Goal: Transaction & Acquisition: Book appointment/travel/reservation

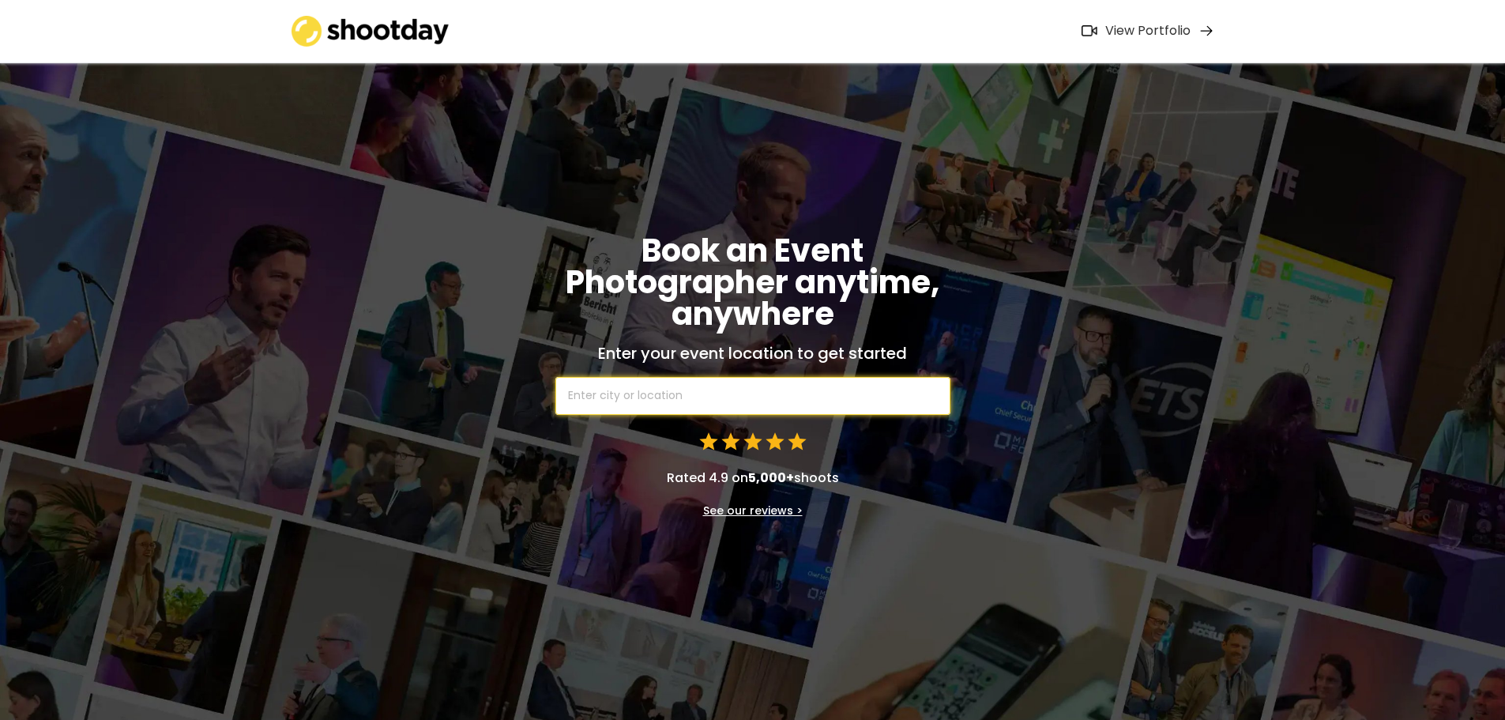
click at [698, 393] on input "text" at bounding box center [752, 396] width 395 height 38
type input "sy"
type input "[GEOGRAPHIC_DATA]"
type input "syd"
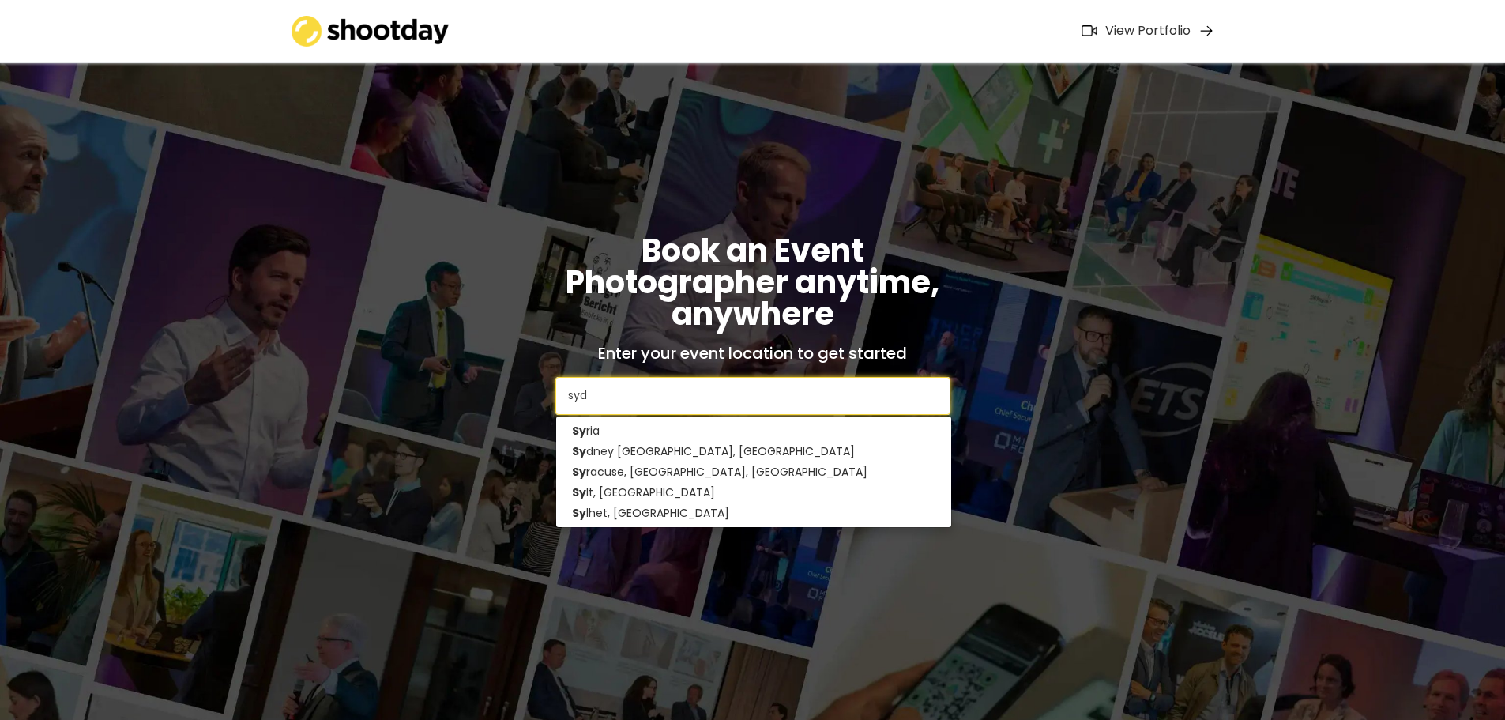
type input "[GEOGRAPHIC_DATA] [GEOGRAPHIC_DATA], [GEOGRAPHIC_DATA]"
type input "sydne"
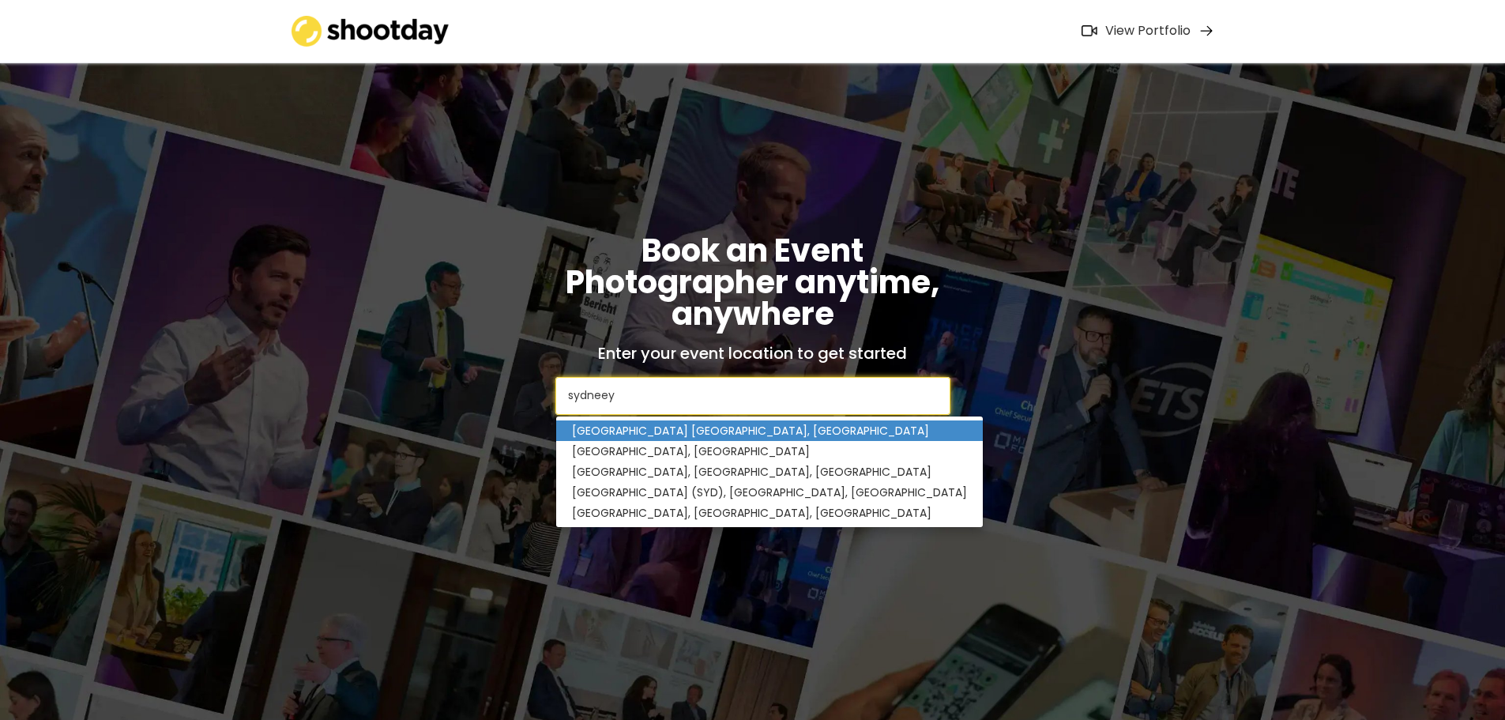
click at [683, 437] on p "[GEOGRAPHIC_DATA] [GEOGRAPHIC_DATA], [GEOGRAPHIC_DATA]" at bounding box center [769, 430] width 427 height 21
type input "[GEOGRAPHIC_DATA] [GEOGRAPHIC_DATA], [GEOGRAPHIC_DATA]"
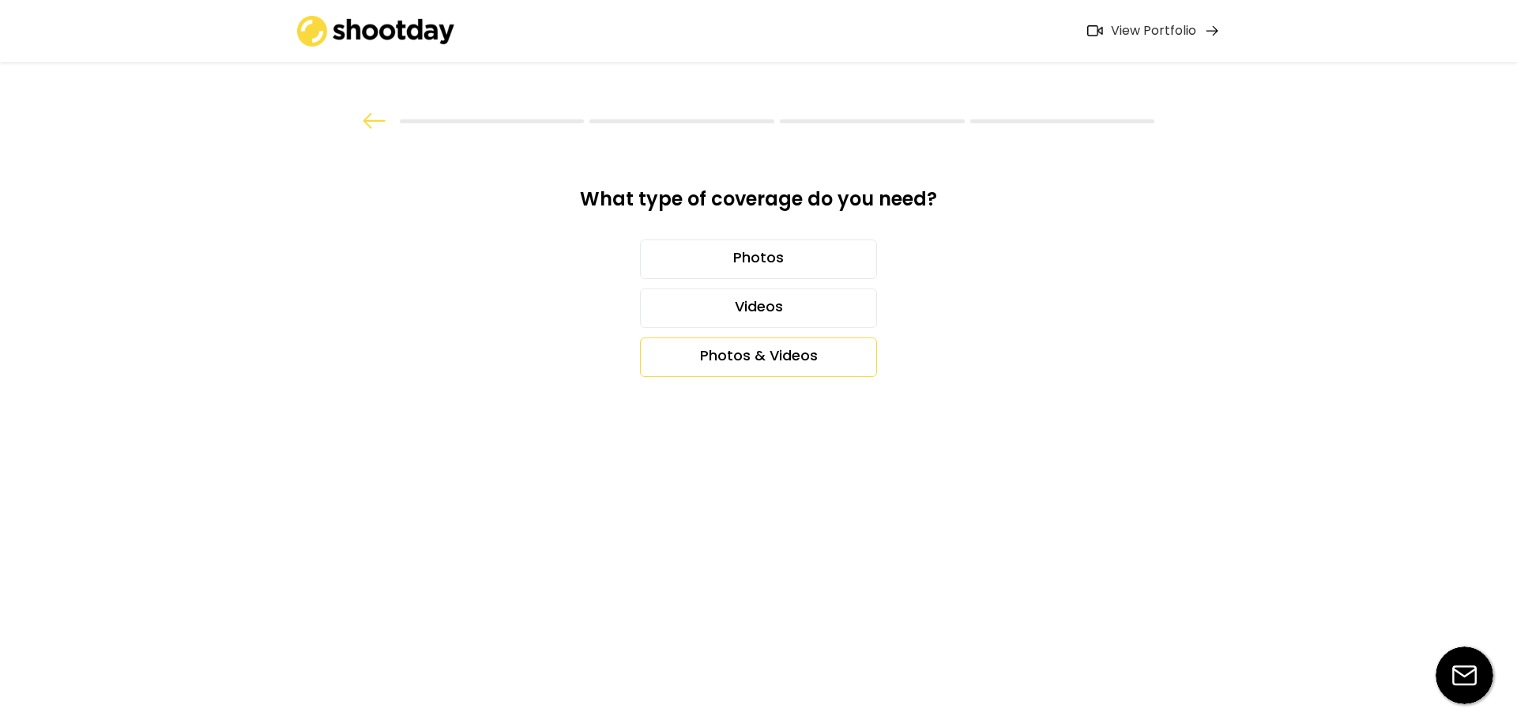
click at [810, 369] on div "Photos & Videos" at bounding box center [758, 357] width 237 height 40
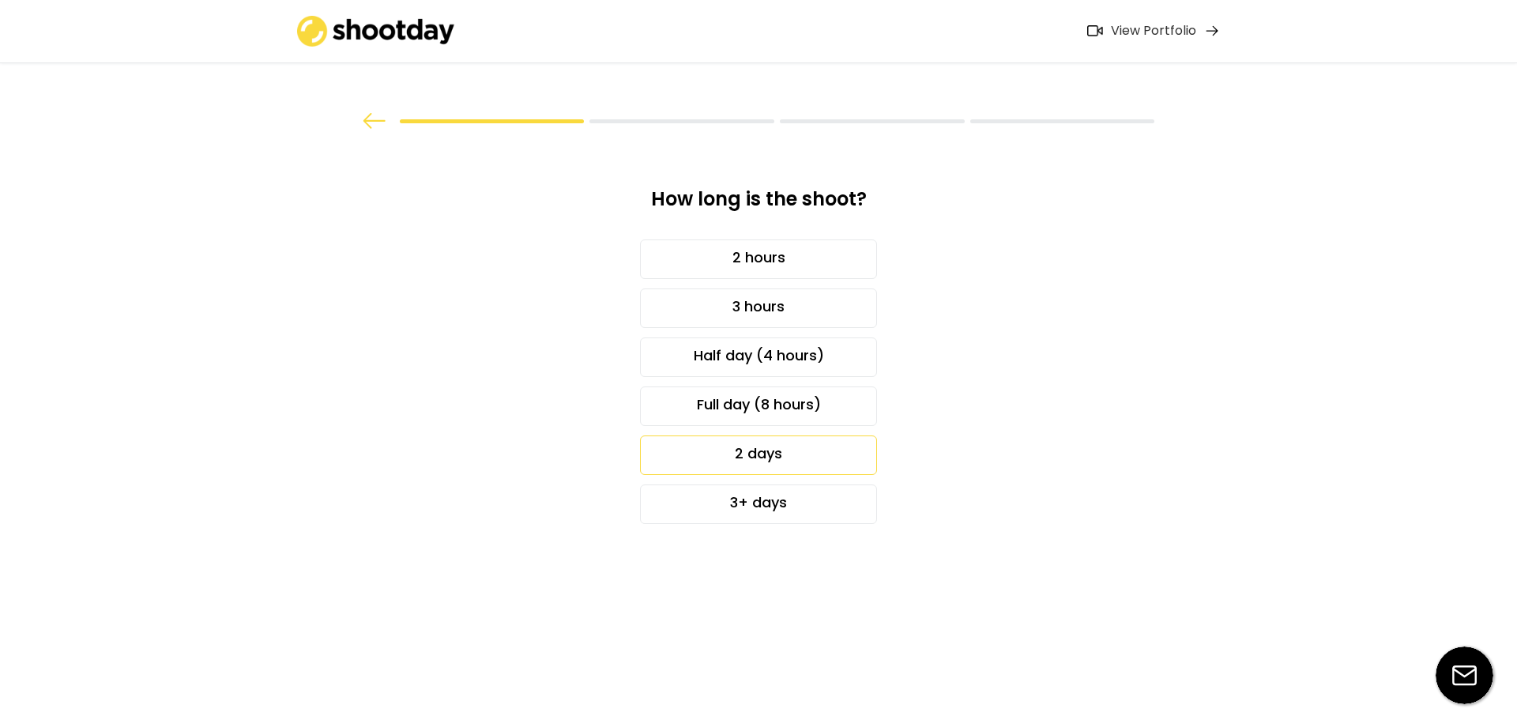
click at [798, 458] on div "2 days" at bounding box center [758, 455] width 237 height 40
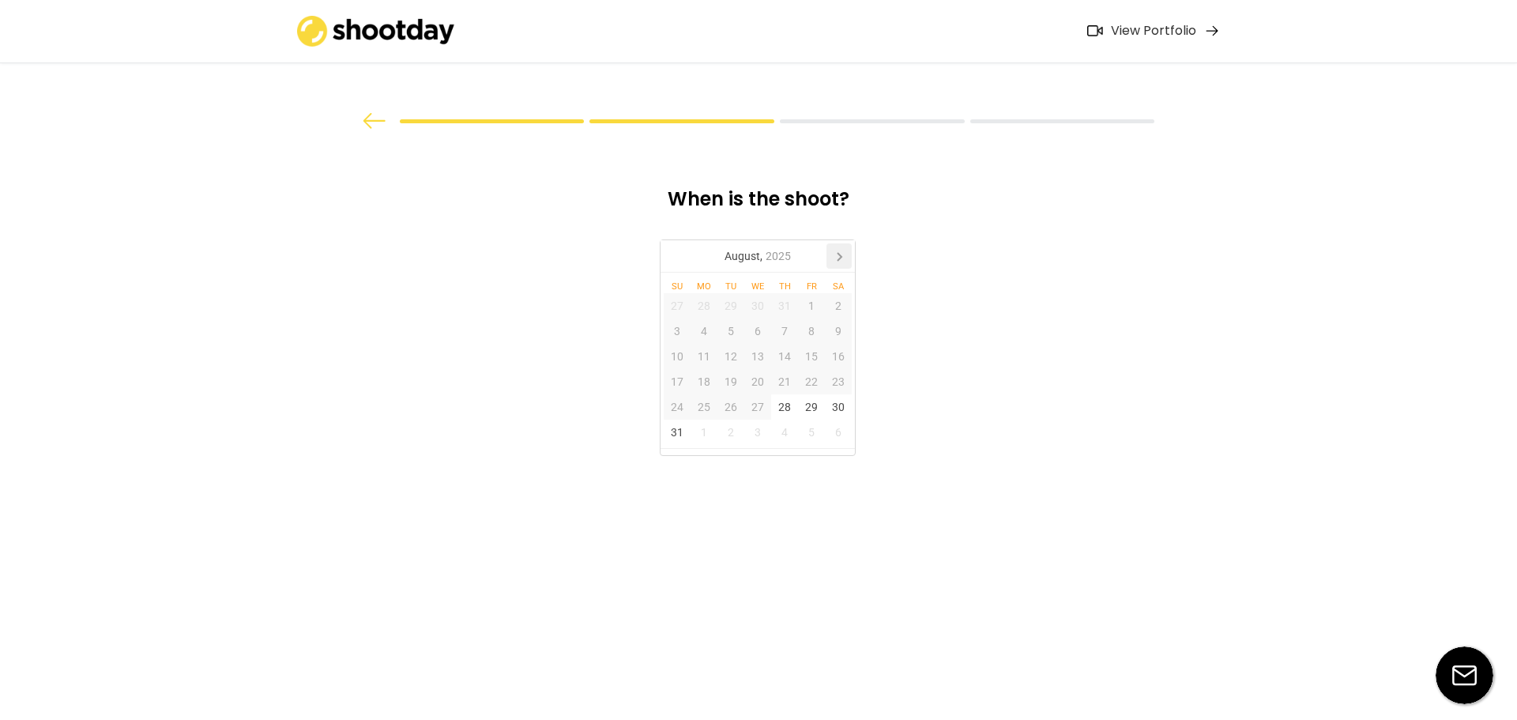
click at [842, 258] on icon at bounding box center [838, 255] width 25 height 25
click at [737, 329] on div "7" at bounding box center [730, 330] width 27 height 25
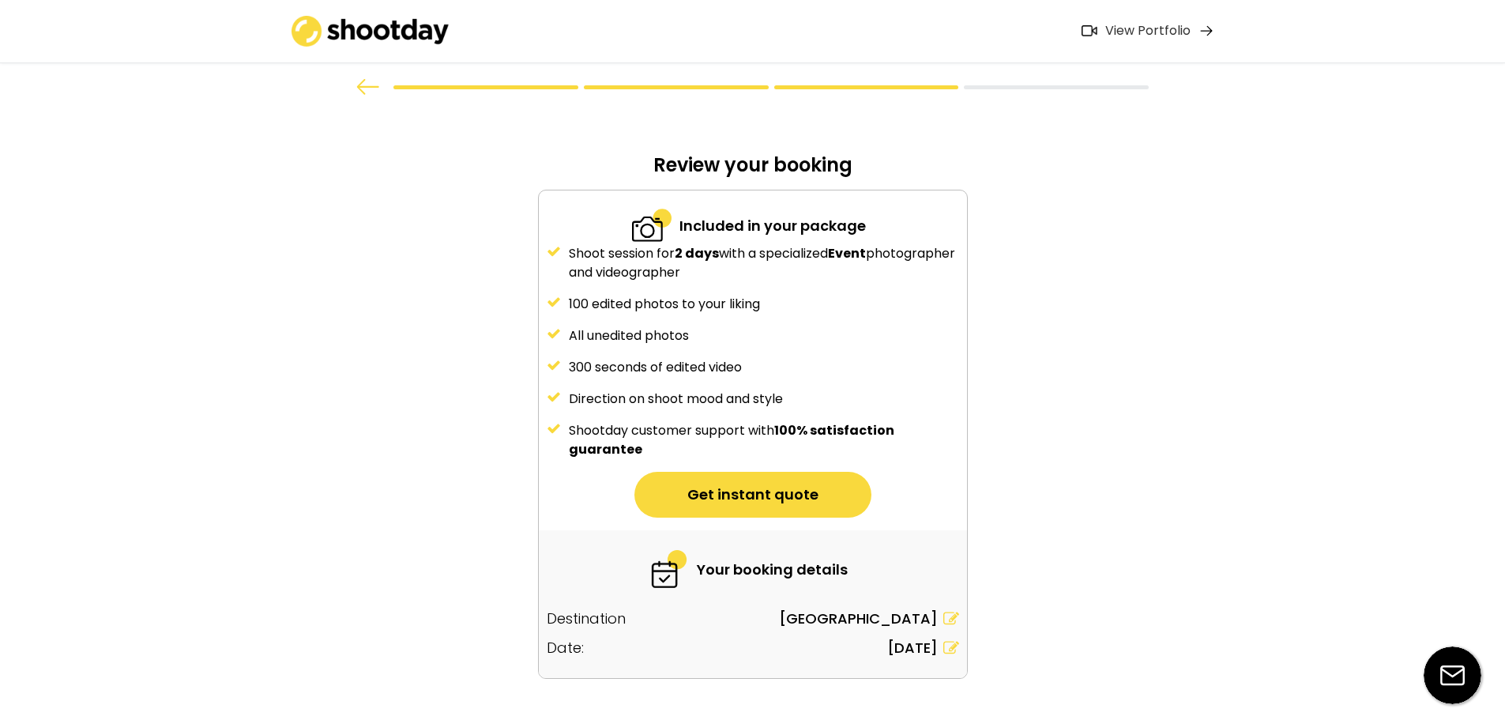
scroll to position [65, 0]
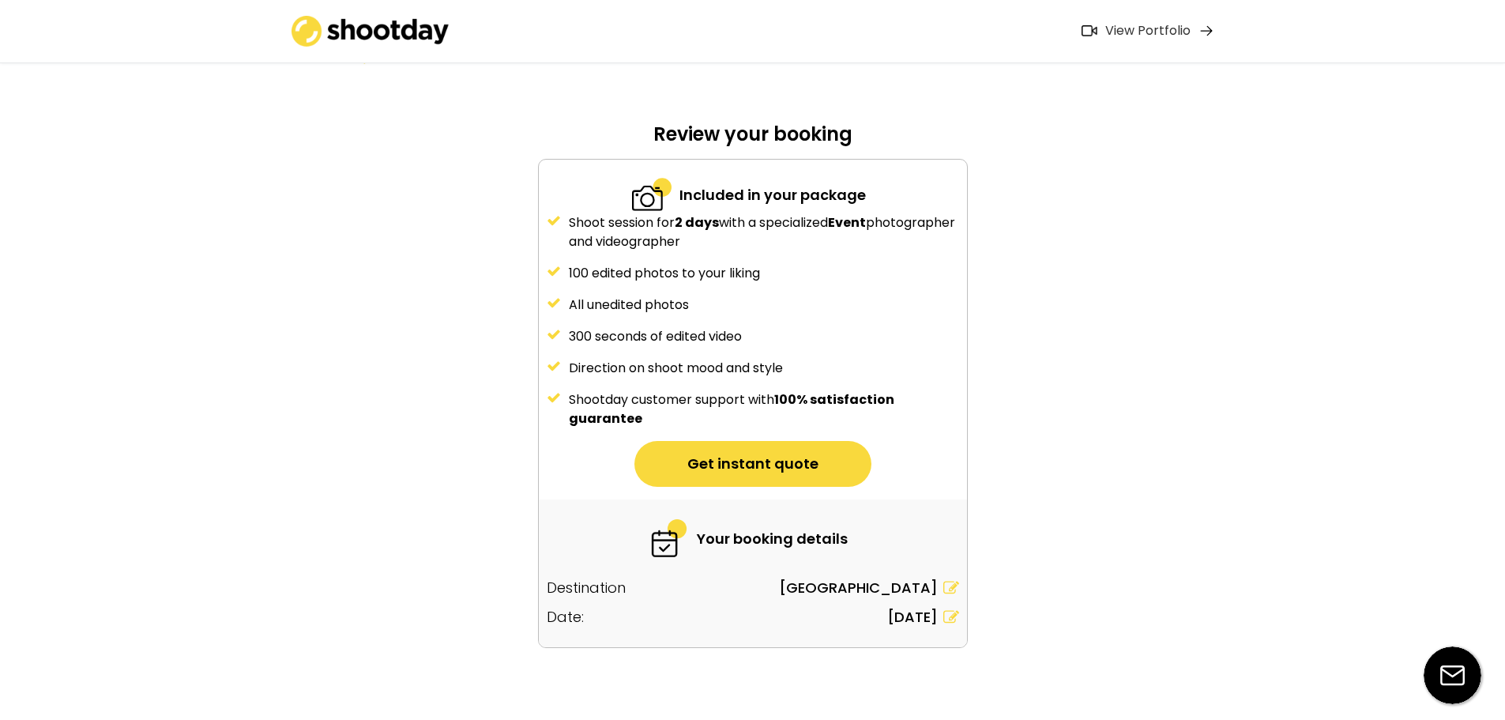
click at [956, 619] on icon at bounding box center [951, 617] width 16 height 16
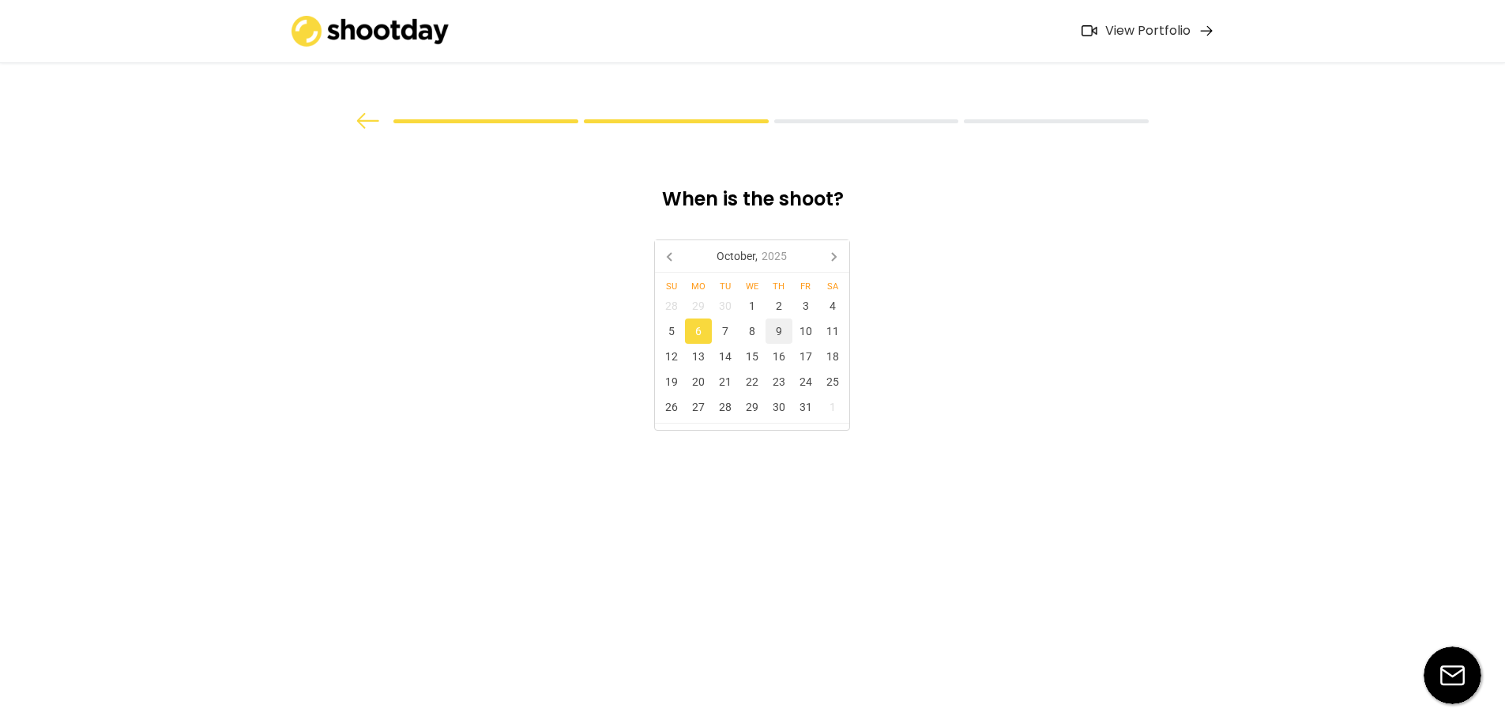
scroll to position [0, 0]
click at [732, 337] on div "7" at bounding box center [730, 330] width 27 height 25
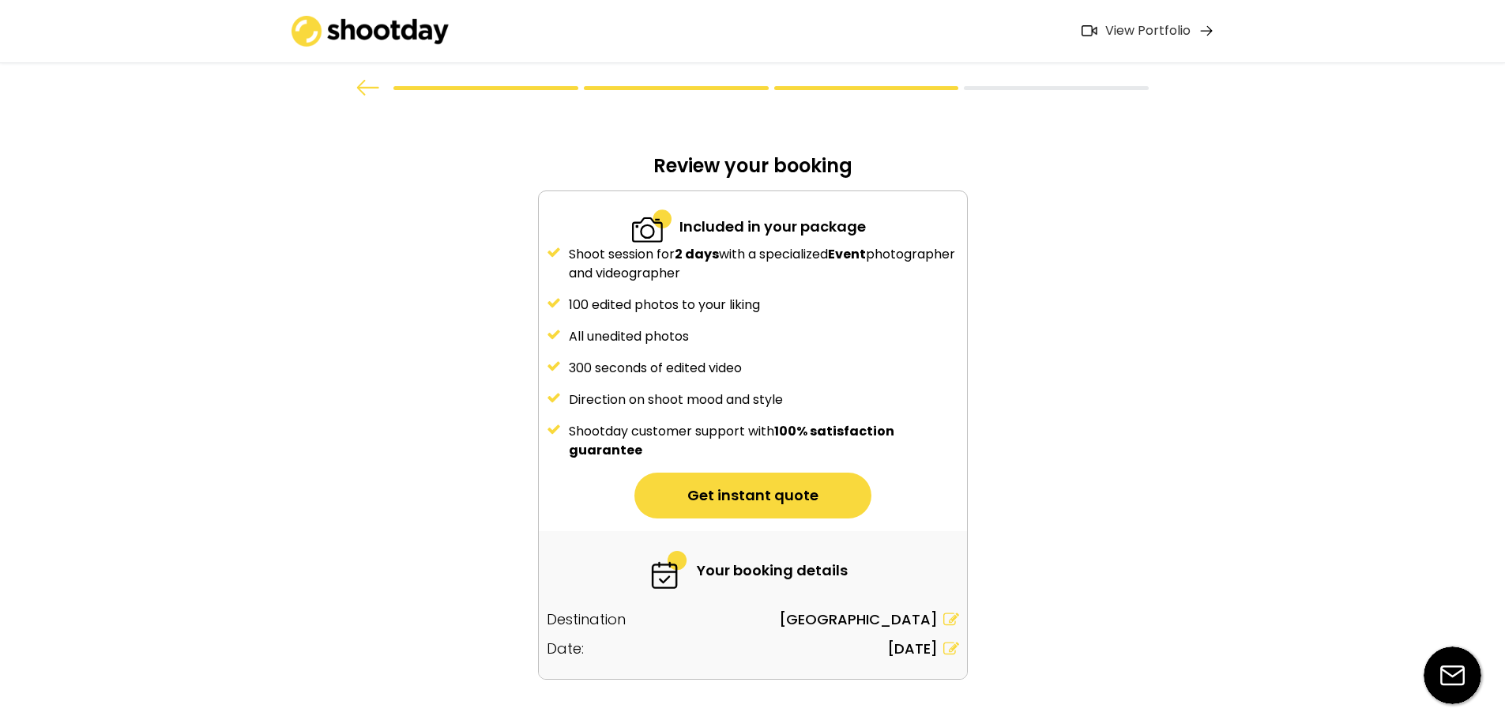
scroll to position [65, 0]
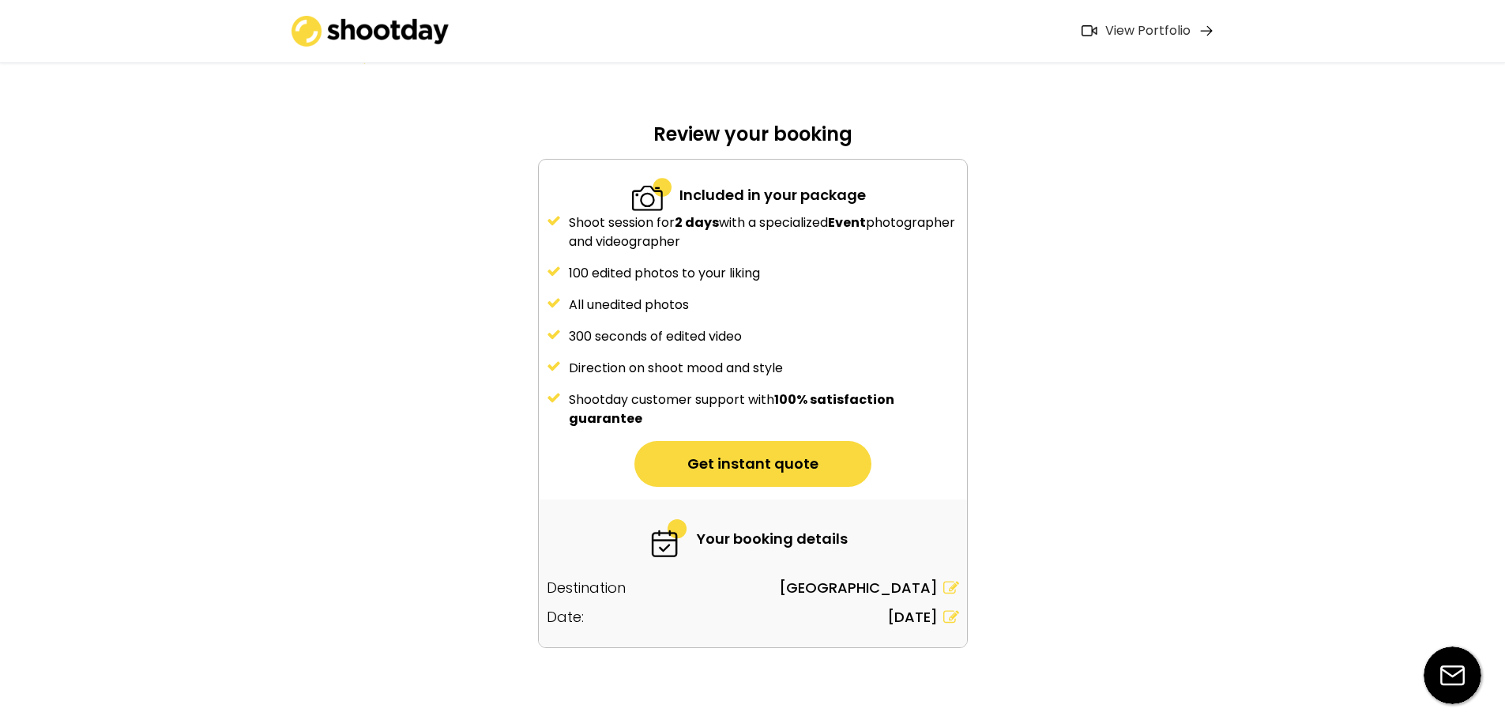
click at [957, 605] on div "Your booking details Destination [GEOGRAPHIC_DATA] Date: [DATE]" at bounding box center [753, 573] width 428 height 148
click at [960, 615] on div "Your booking details Destination [GEOGRAPHIC_DATA] Date: [DATE]" at bounding box center [753, 573] width 428 height 148
click at [950, 614] on icon at bounding box center [951, 617] width 16 height 16
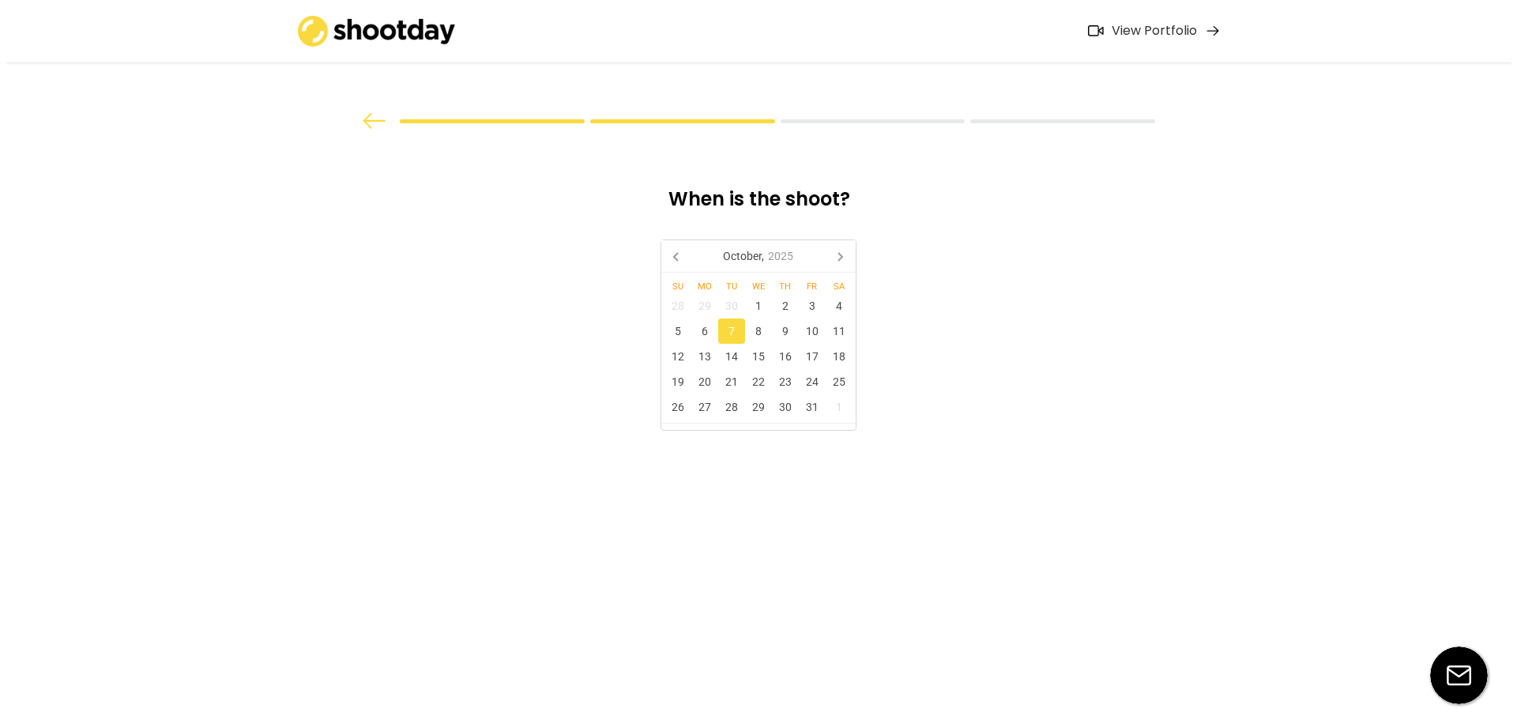
scroll to position [0, 0]
click at [766, 333] on div "8" at bounding box center [757, 330] width 27 height 25
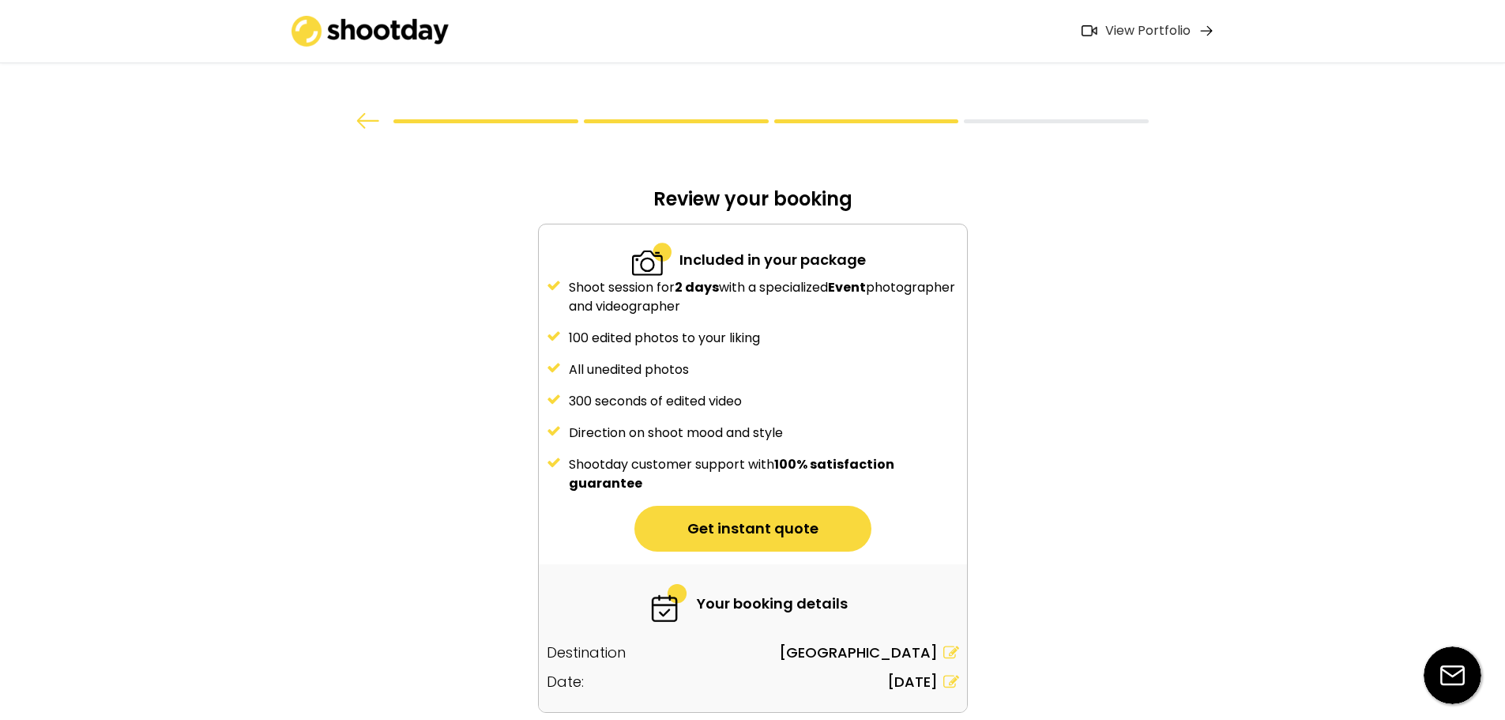
click at [733, 333] on div "100 edited photos to your liking" at bounding box center [764, 338] width 390 height 19
click at [953, 679] on use at bounding box center [951, 681] width 16 height 13
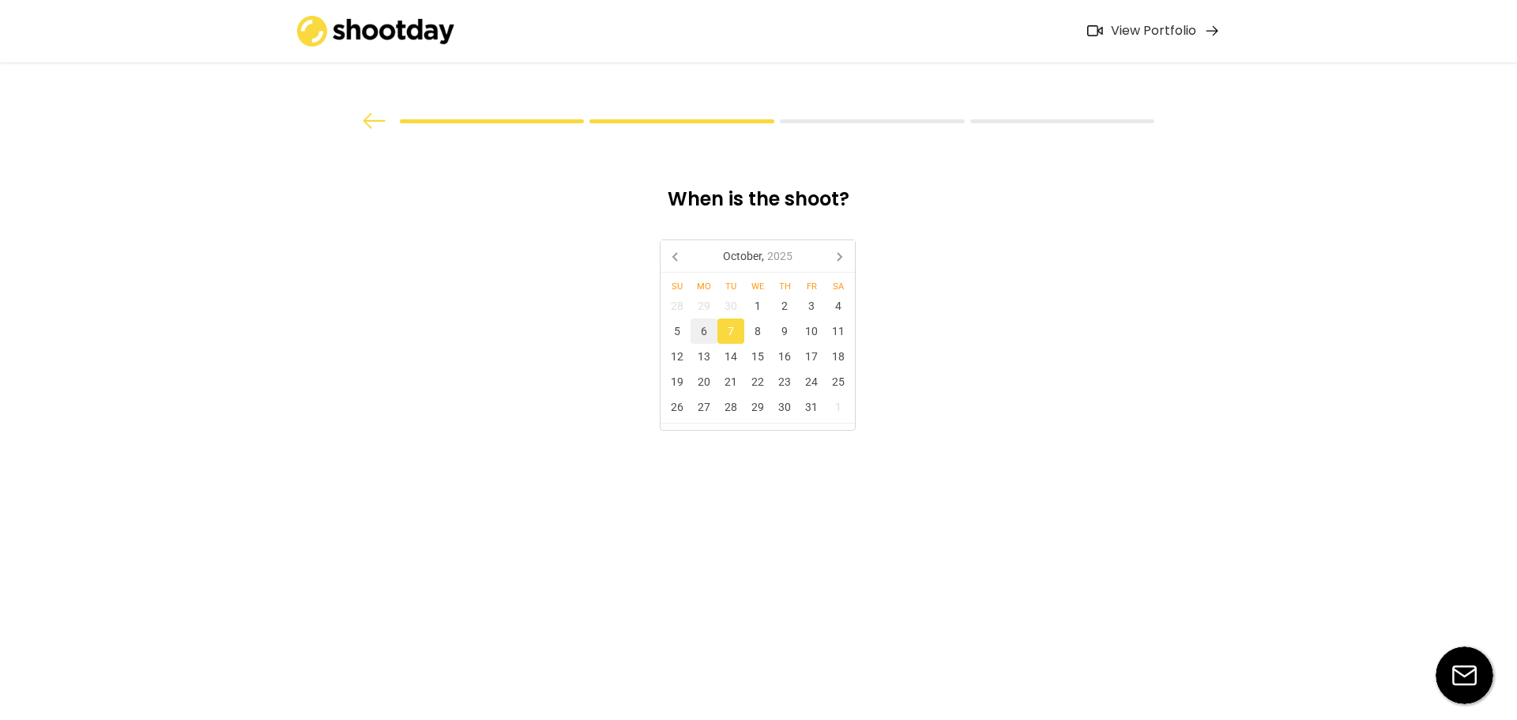
click at [708, 325] on div "6" at bounding box center [703, 330] width 27 height 25
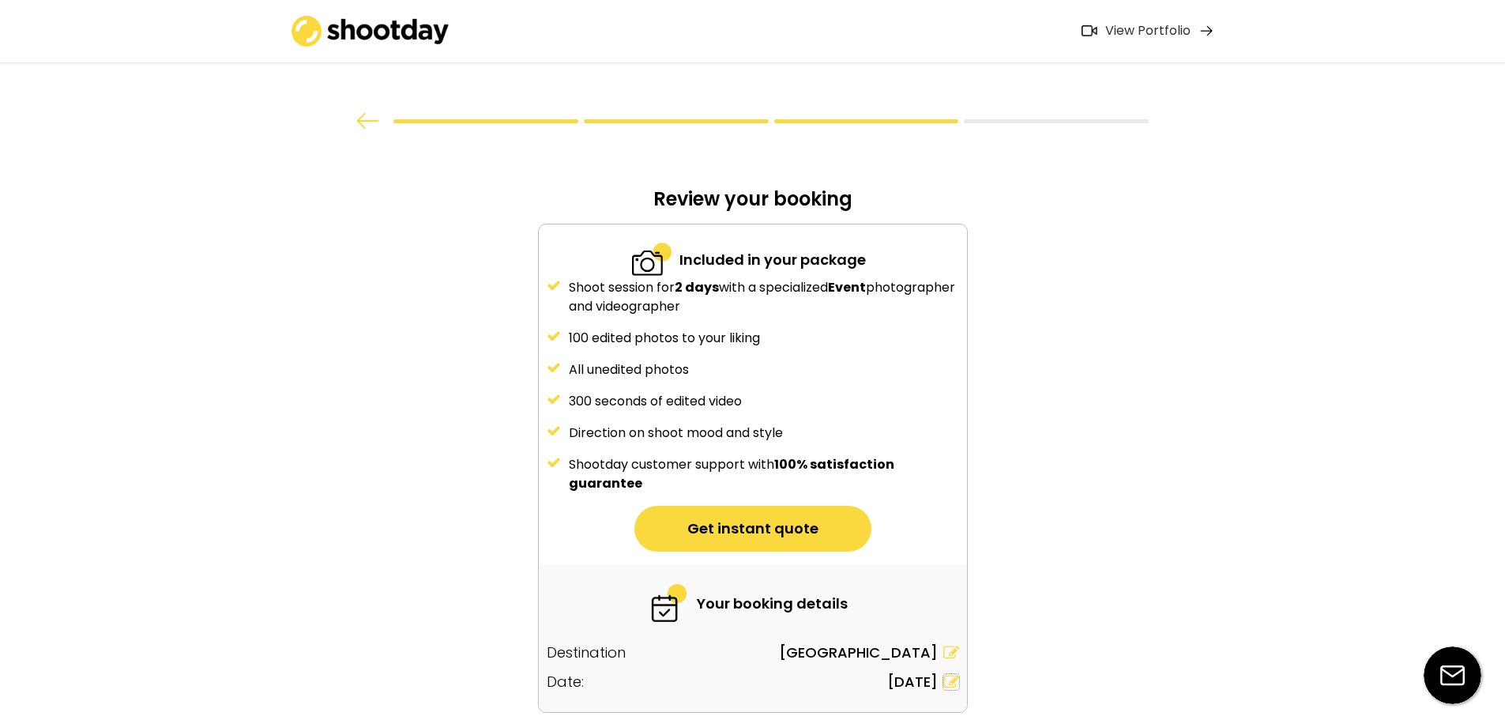
click at [948, 679] on icon at bounding box center [951, 682] width 16 height 16
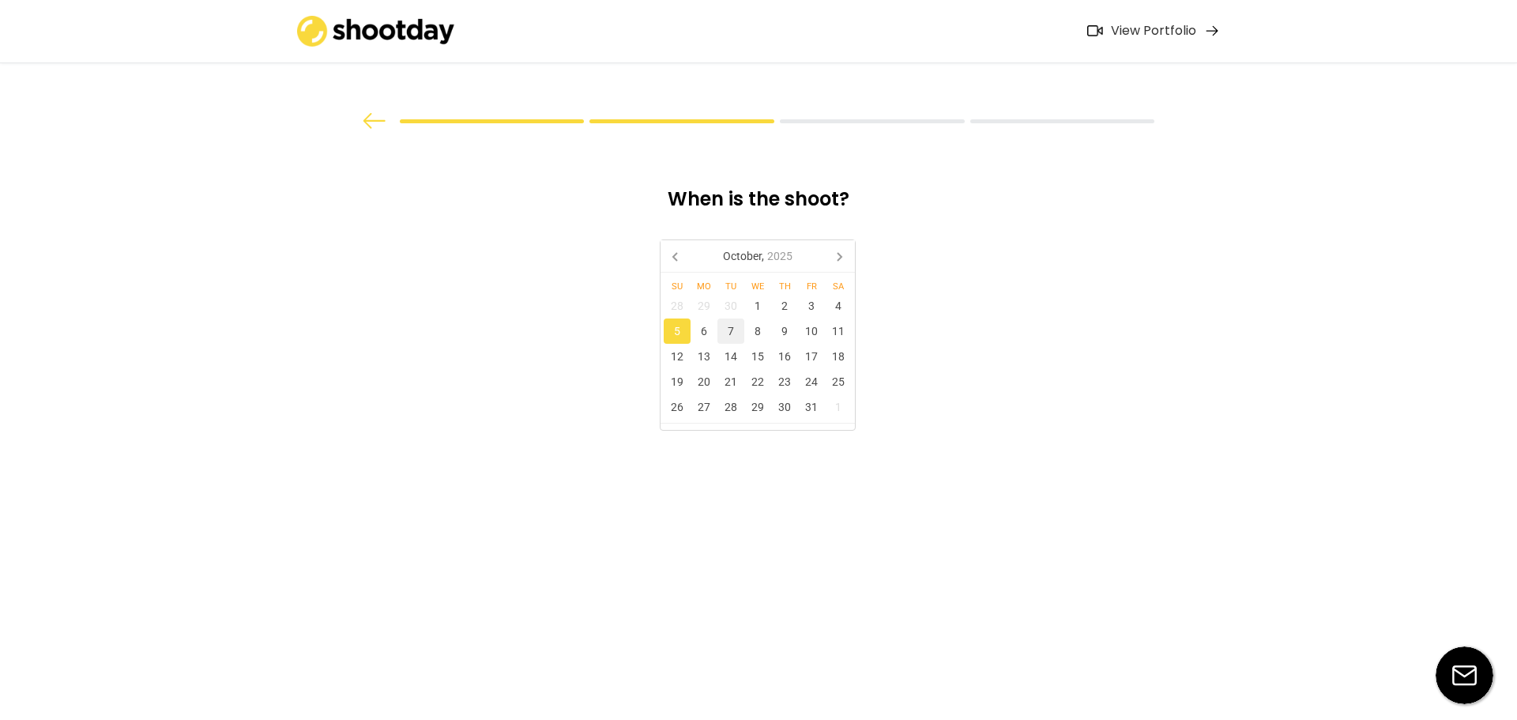
click at [735, 333] on div "7" at bounding box center [730, 330] width 27 height 25
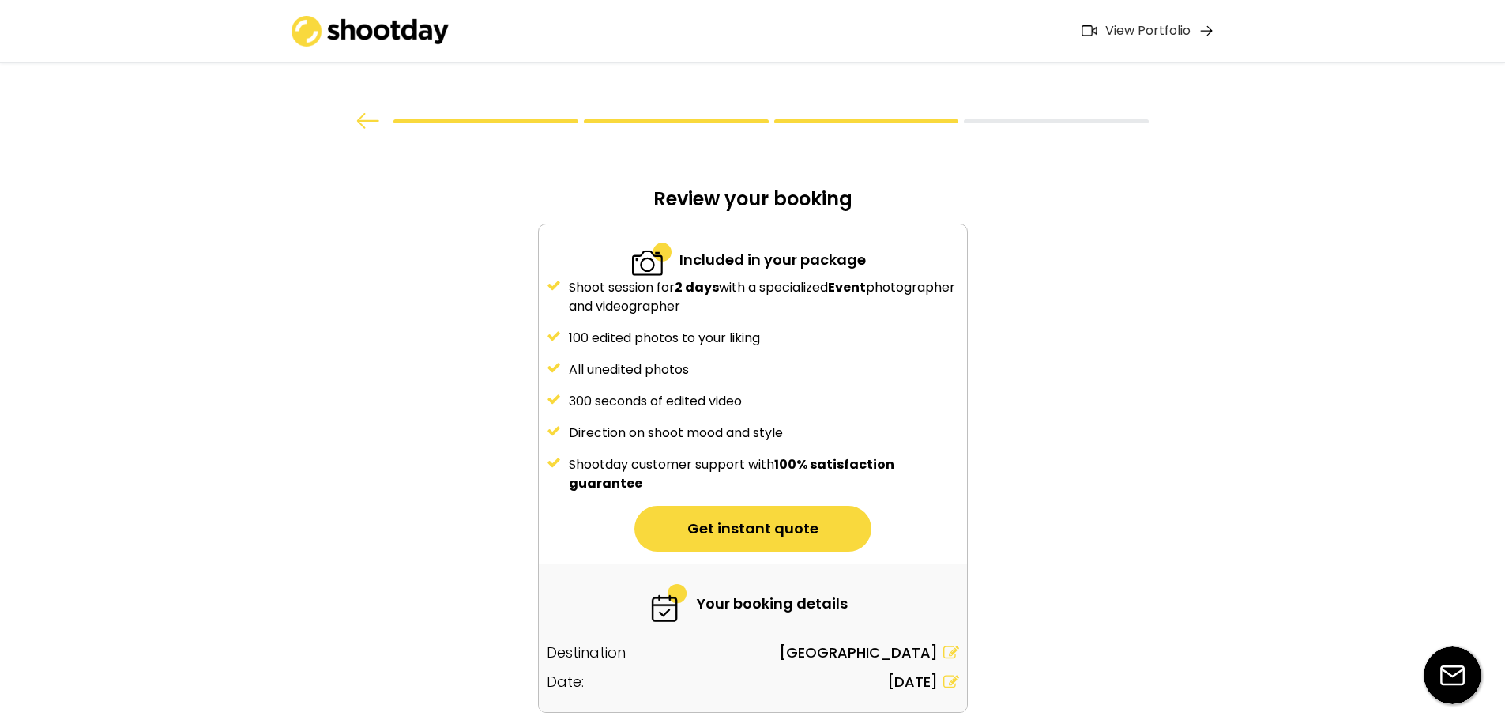
click at [815, 521] on button "Get instant quote" at bounding box center [752, 529] width 237 height 46
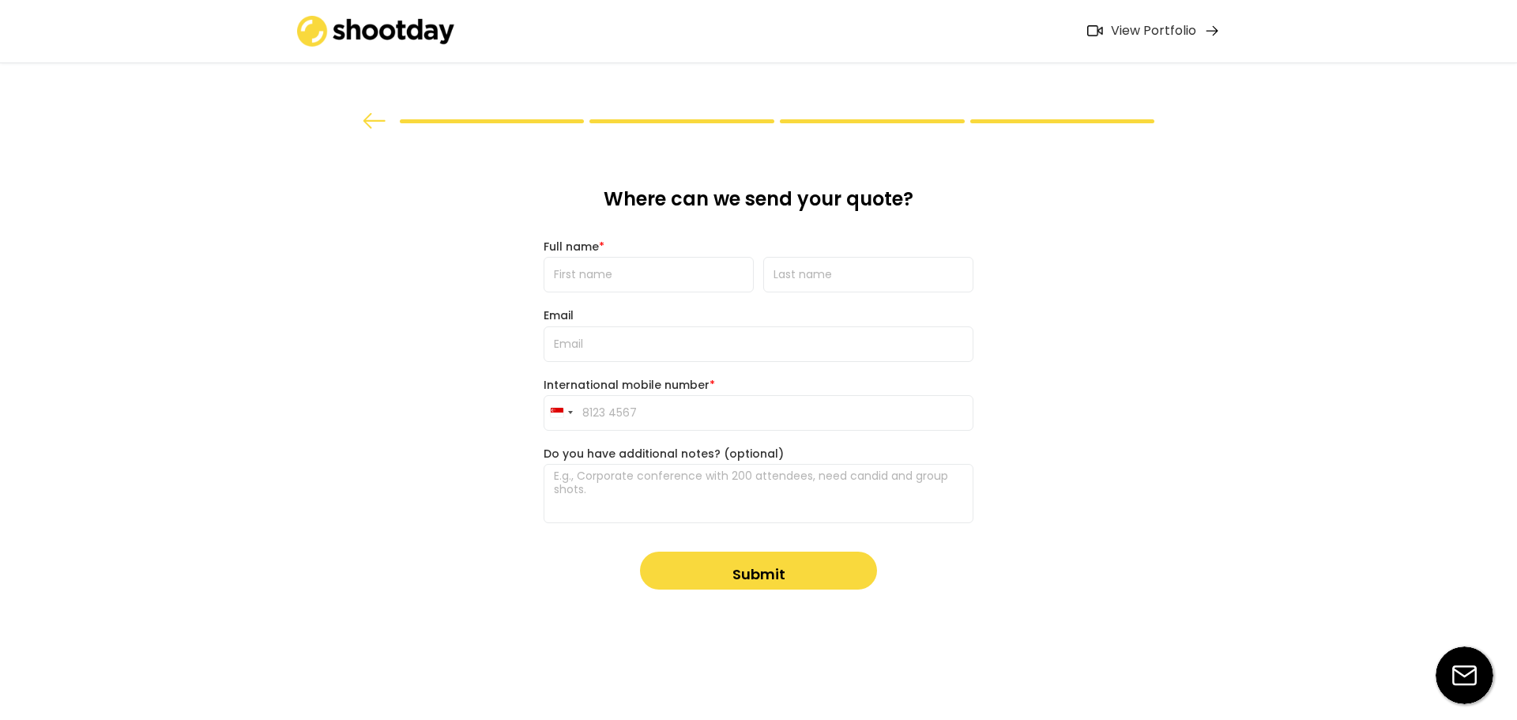
click at [668, 276] on input "input" at bounding box center [649, 275] width 210 height 36
type input "[PERSON_NAME]"
type input "Yeh"
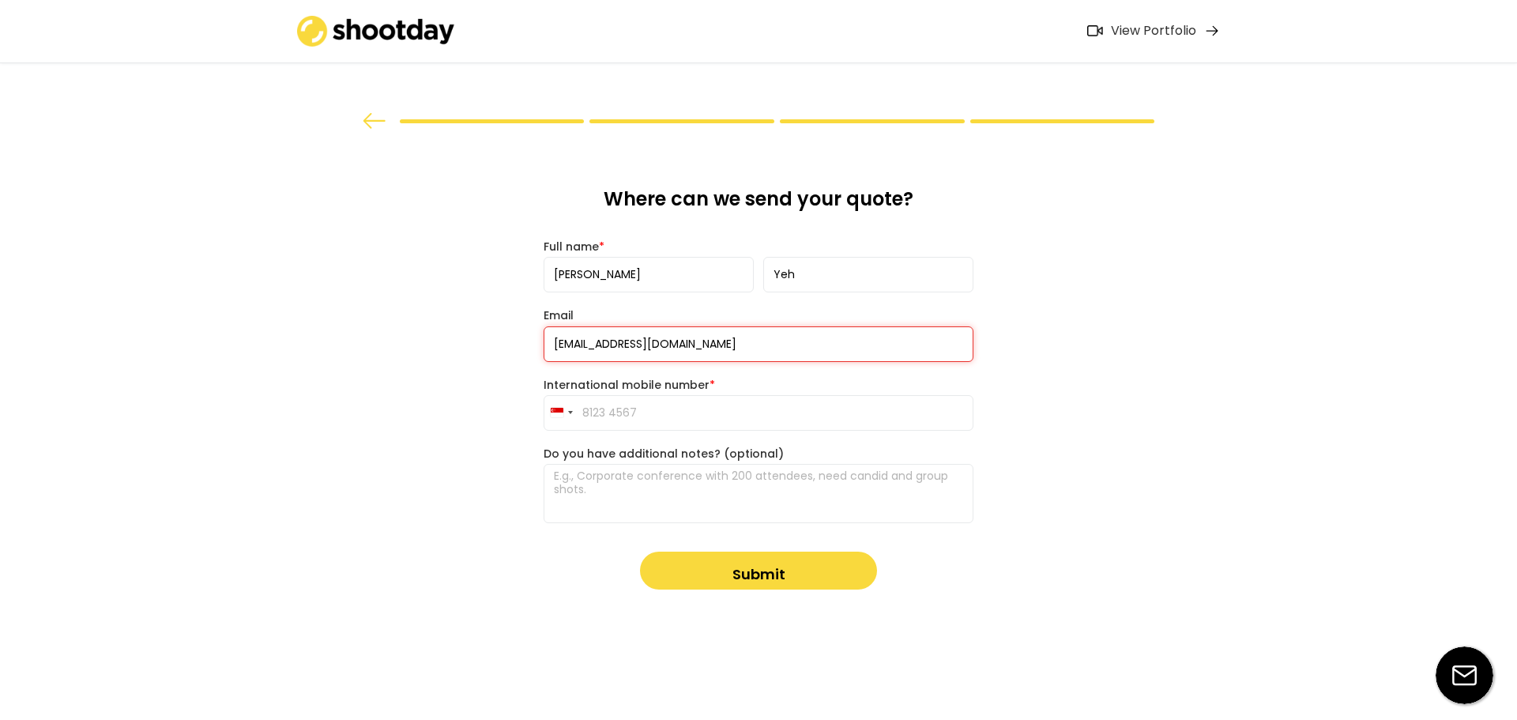
type input "[EMAIL_ADDRESS][DOMAIN_NAME]"
click at [617, 412] on input "tel" at bounding box center [759, 413] width 430 height 36
type input "9728 5627"
click at [628, 501] on textarea at bounding box center [759, 493] width 430 height 59
click at [688, 496] on textarea at bounding box center [759, 493] width 430 height 59
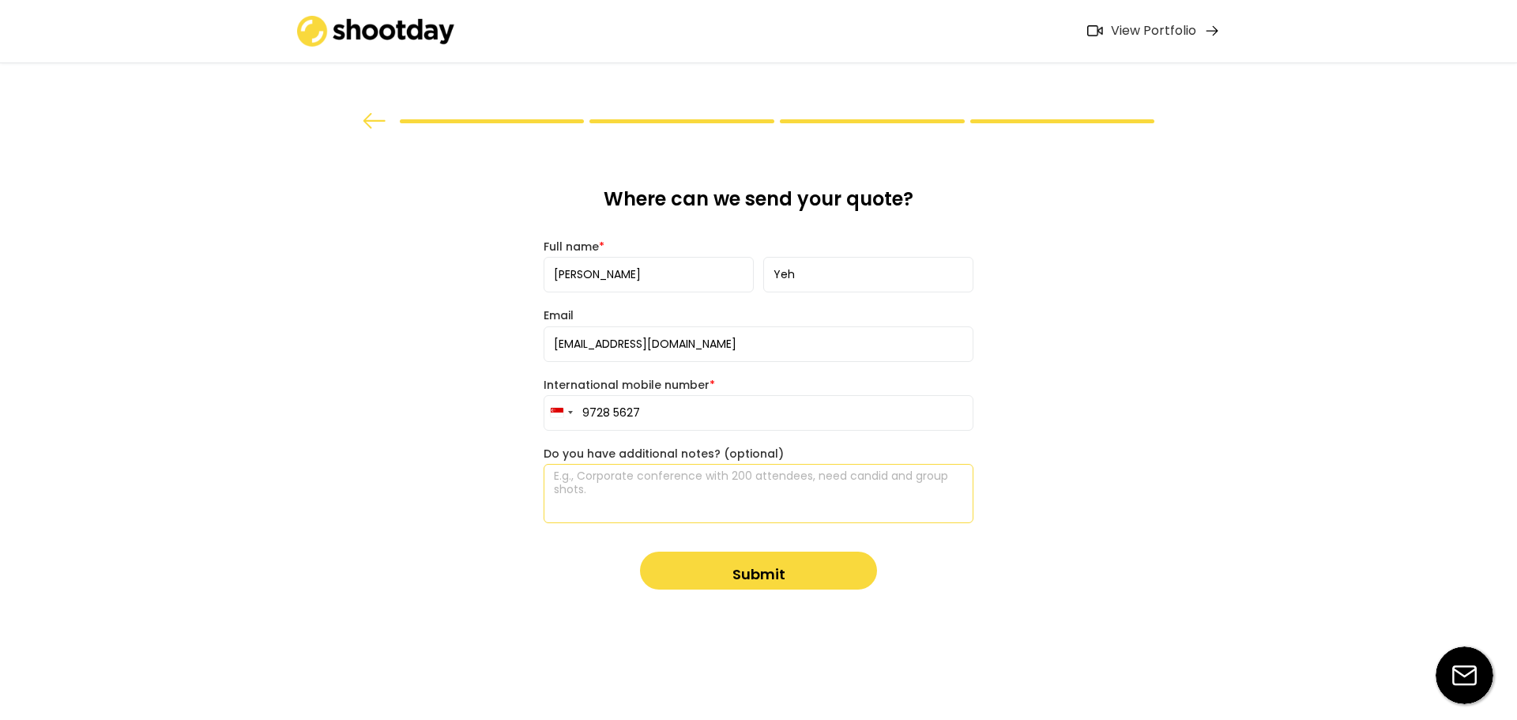
paste textarea "could you kindly advise on the deliverables/end products that we can expect to …"
click at [559, 472] on textarea "could you kindly advise on the deliverables/end products that we can expect to …" at bounding box center [759, 493] width 430 height 59
type textarea "Could you kindly advise on the deliverables/end products that we can expect to …"
click at [772, 568] on button "Submit" at bounding box center [758, 570] width 237 height 38
